Goal: Task Accomplishment & Management: Manage account settings

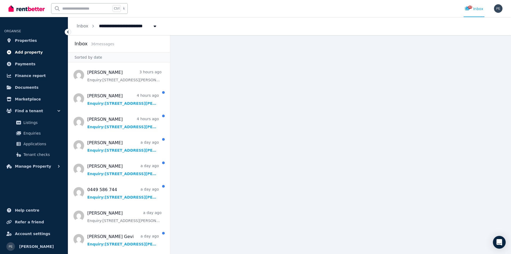
click at [33, 51] on span "Add property" at bounding box center [29, 52] width 28 height 6
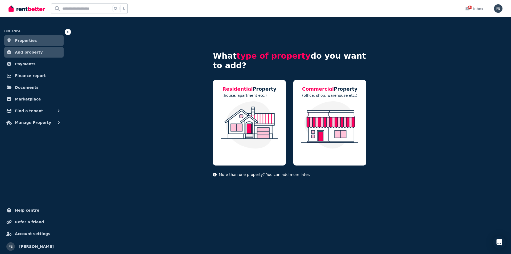
click at [29, 42] on span "Properties" at bounding box center [26, 40] width 22 height 6
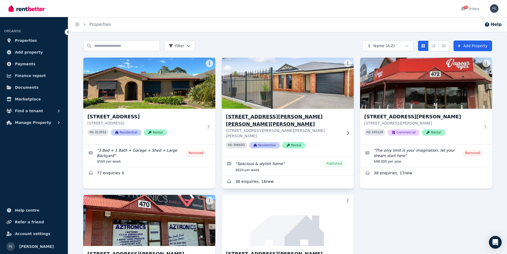
click at [262, 116] on h3 "19A Graham Ave, Holden Hill" at bounding box center [284, 120] width 116 height 15
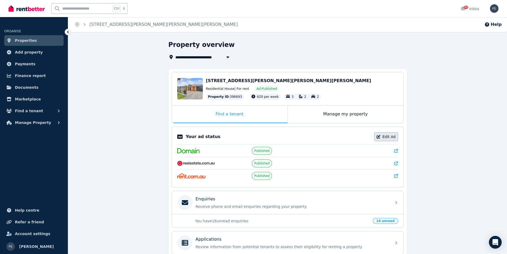
click at [378, 135] on icon at bounding box center [379, 137] width 4 height 4
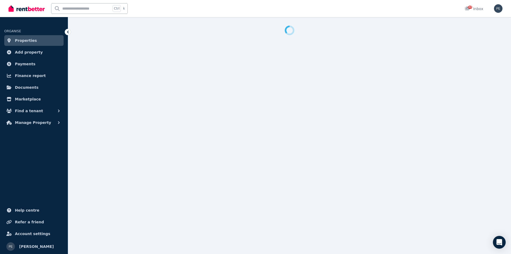
select select "**********"
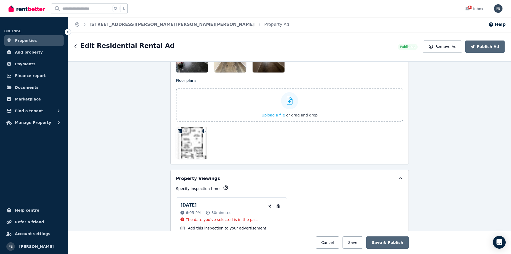
scroll to position [798, 0]
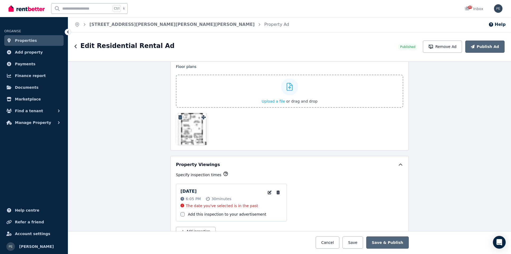
drag, startPoint x: 177, startPoint y: 124, endPoint x: 189, endPoint y: 125, distance: 12.5
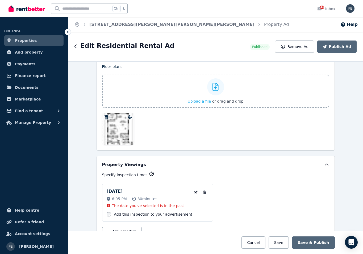
drag, startPoint x: 125, startPoint y: 132, endPoint x: 121, endPoint y: 126, distance: 7.2
click at [121, 126] on div at bounding box center [118, 129] width 32 height 32
